Goal: Contribute content: Add original content to the website for others to see

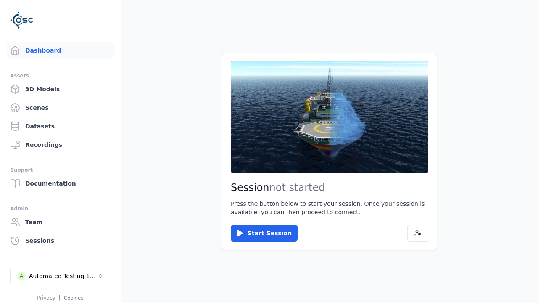
click at [60, 89] on link "3D Models" at bounding box center [60, 89] width 107 height 17
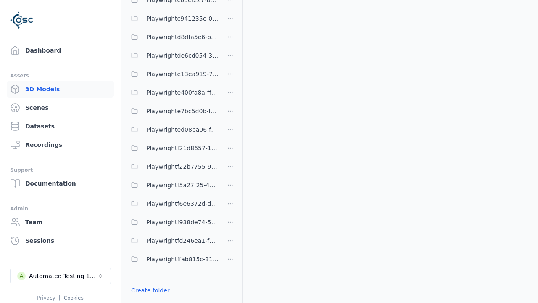
click at [150, 290] on link "Create folder" at bounding box center [150, 290] width 39 height 8
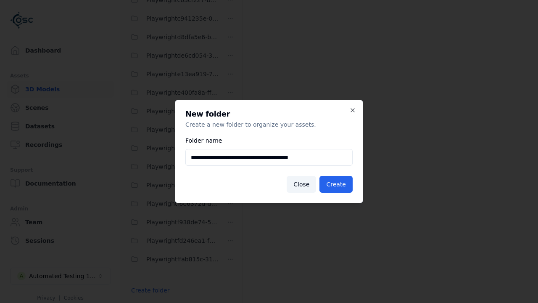
scroll to position [0, 0]
type input "**********"
click at [336, 184] on button "Create" at bounding box center [336, 184] width 33 height 17
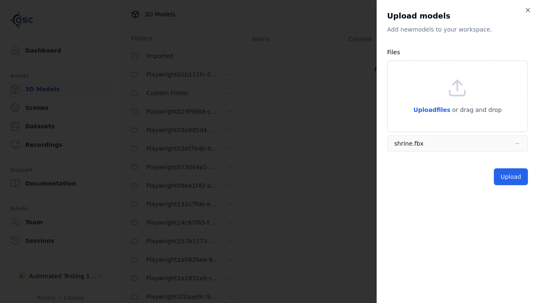
click at [511, 177] on button "Upload" at bounding box center [511, 176] width 34 height 17
